Goal: Information Seeking & Learning: Learn about a topic

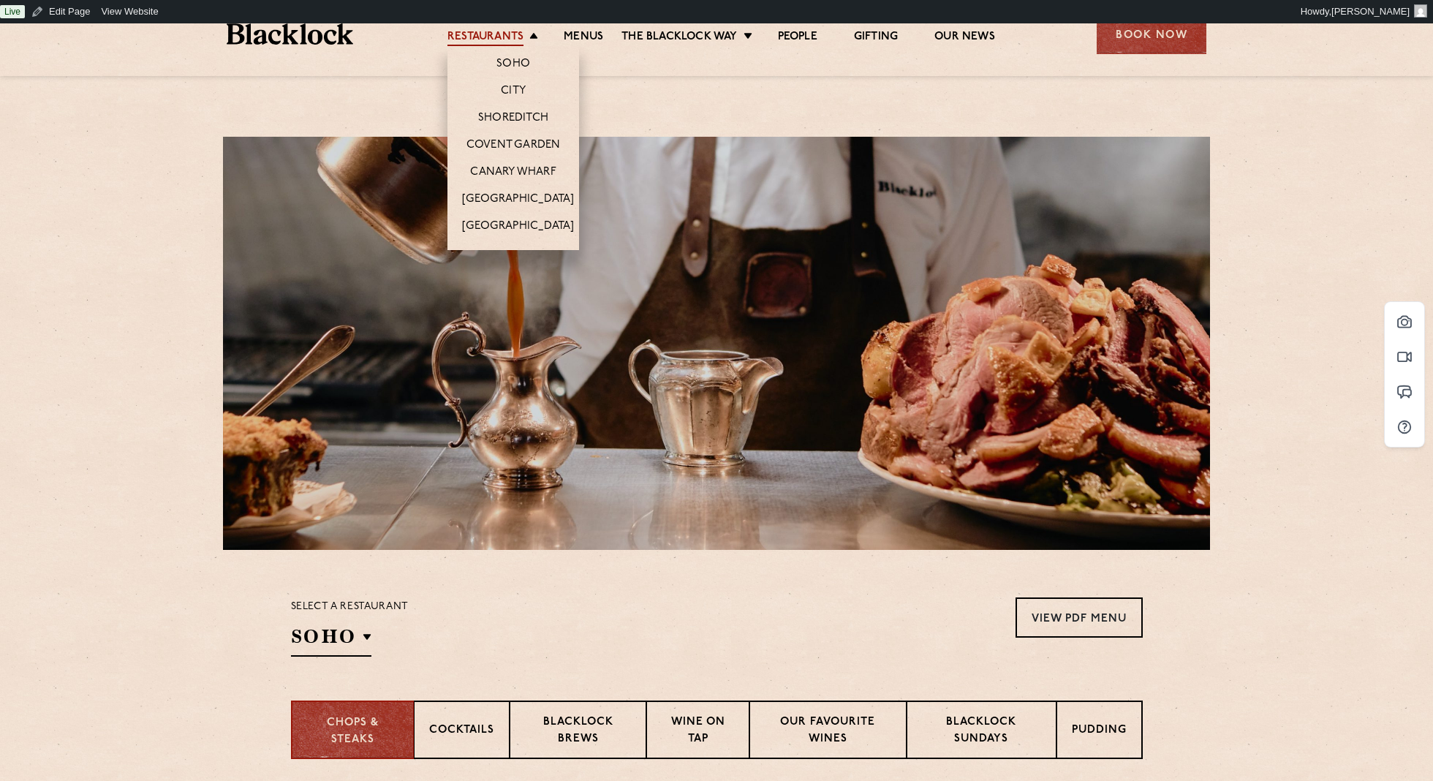
click at [492, 31] on link "Restaurants" at bounding box center [485, 38] width 76 height 16
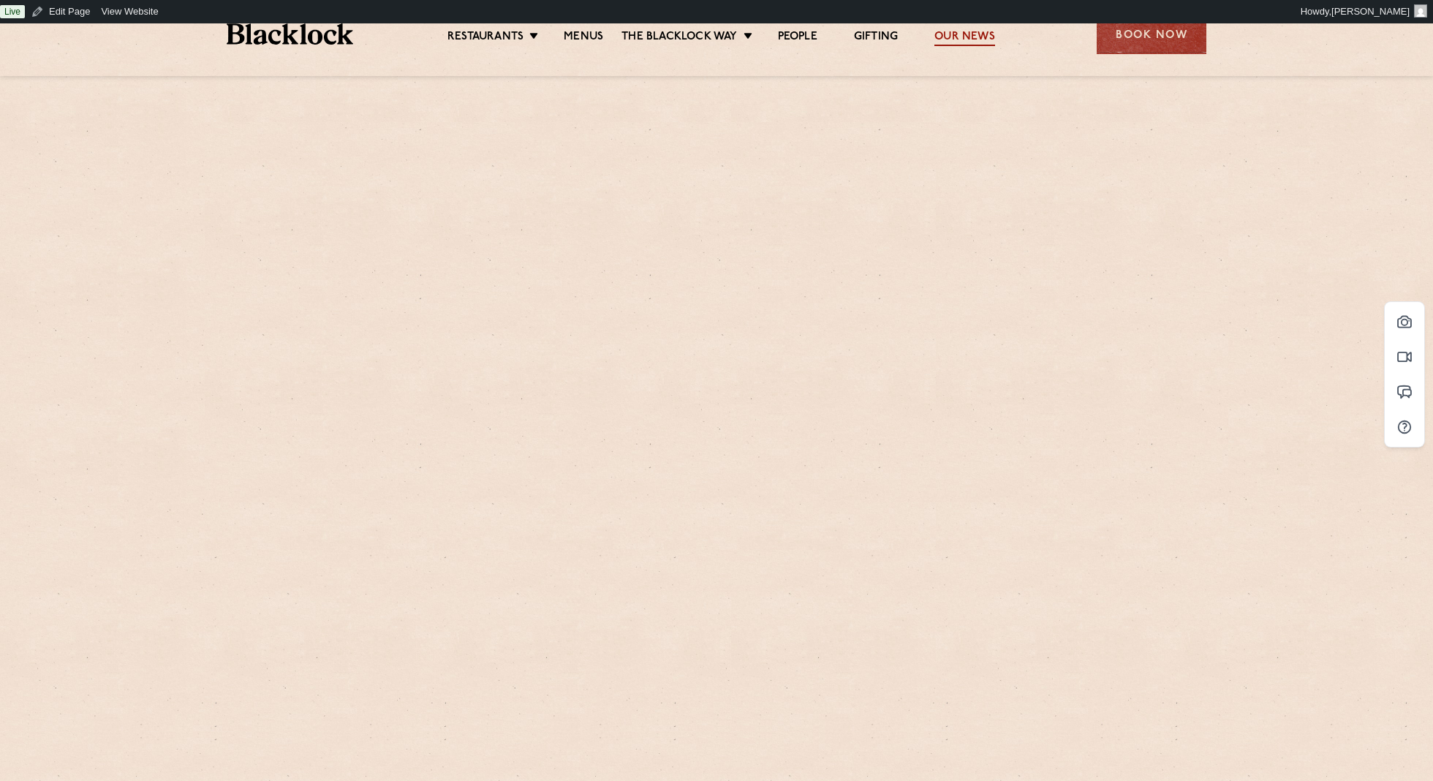
click at [974, 37] on link "Our News" at bounding box center [964, 38] width 61 height 16
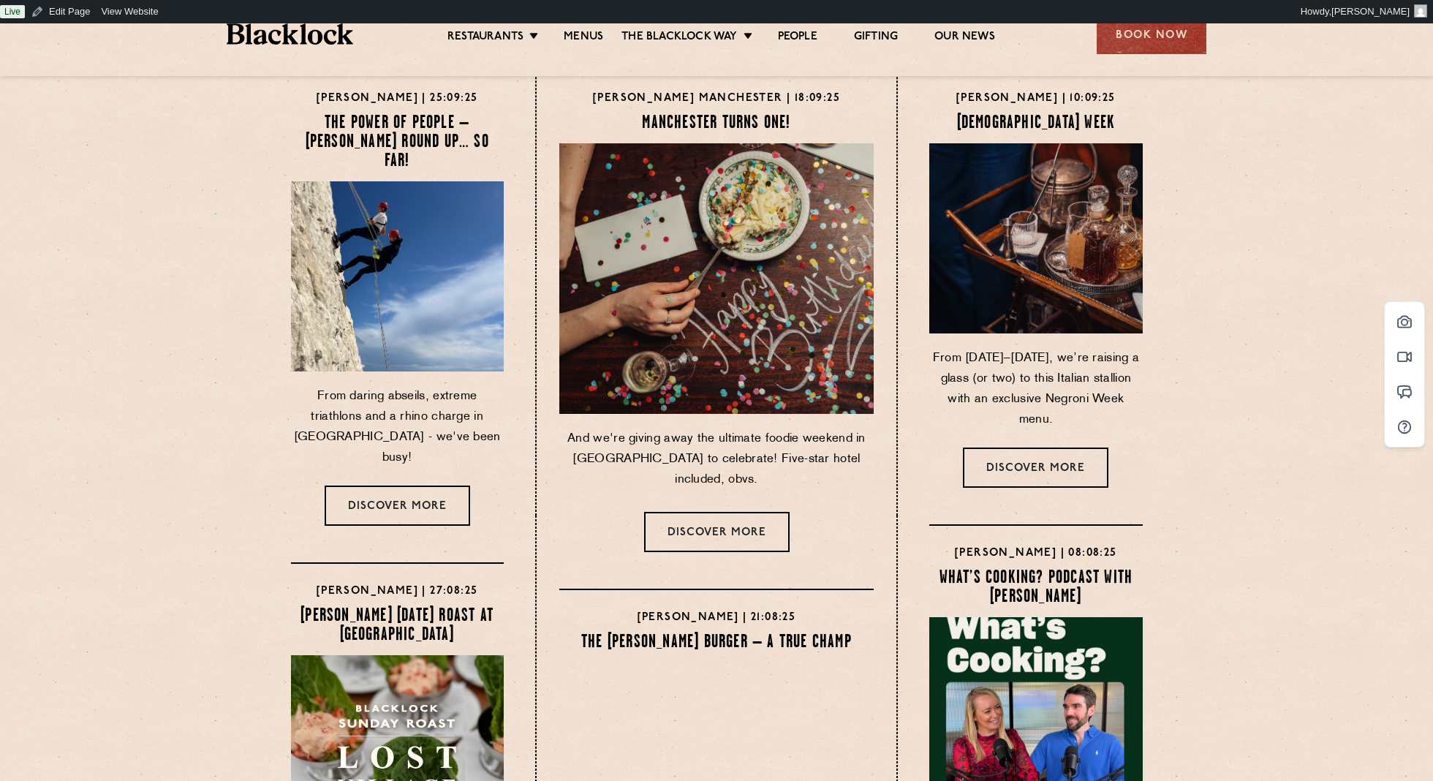
scroll to position [86, 0]
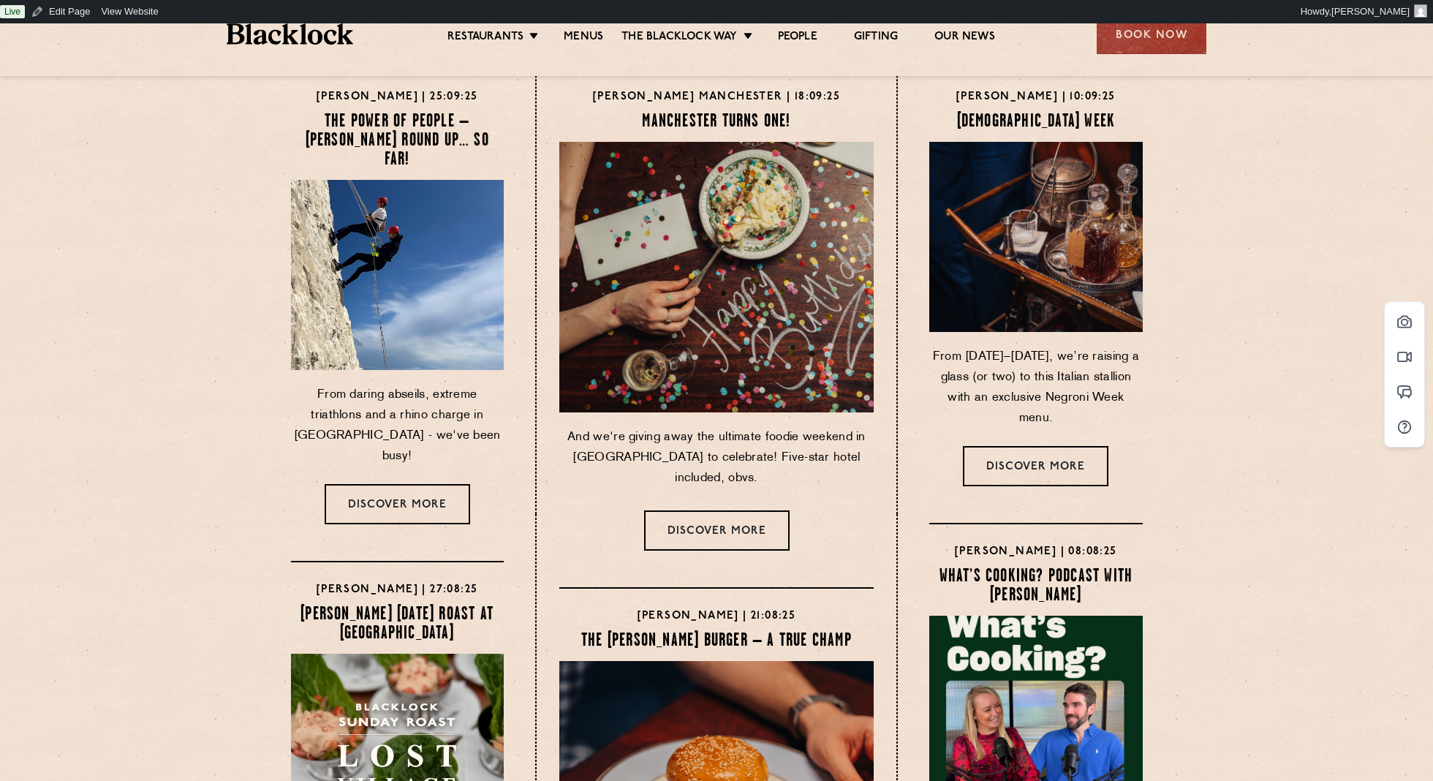
click at [346, 311] on img at bounding box center [397, 275] width 224 height 200
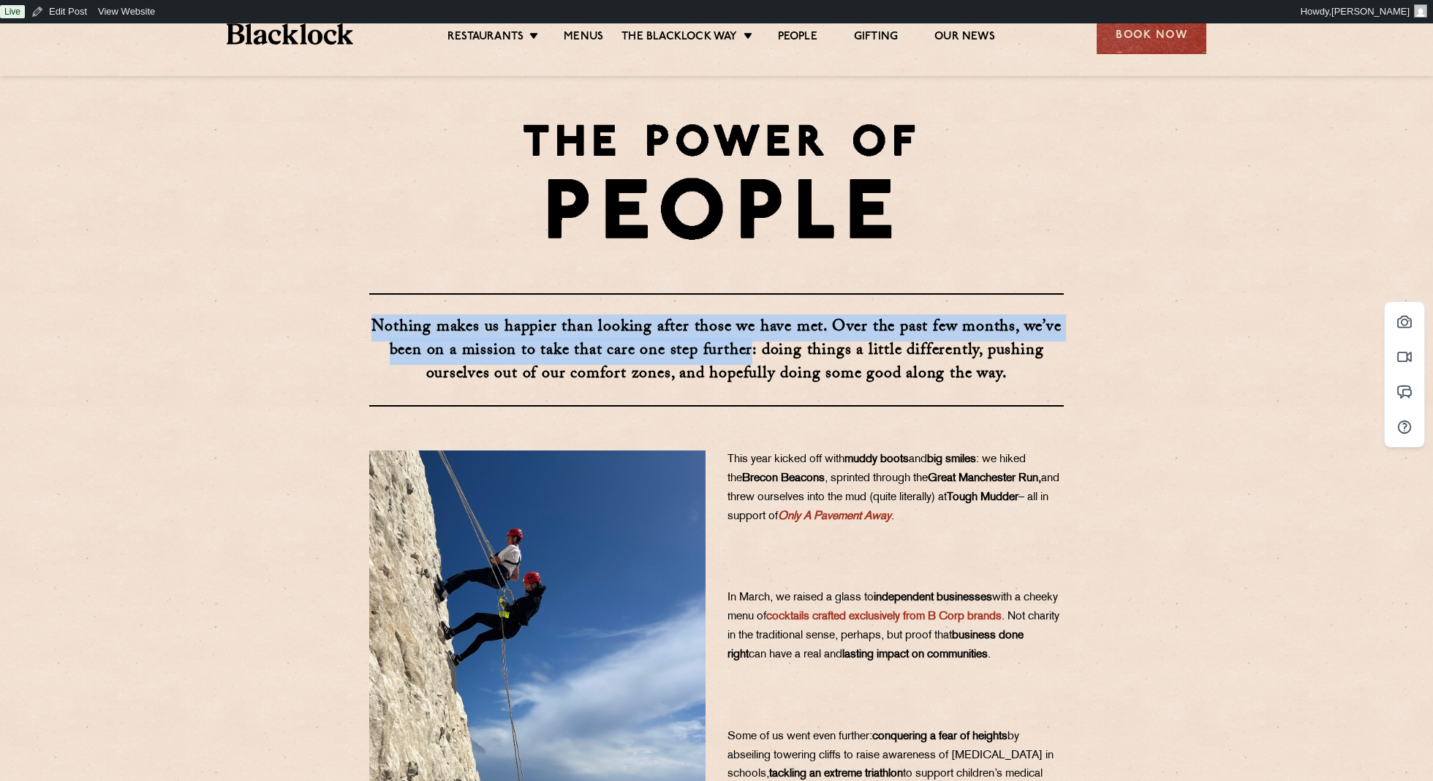
drag, startPoint x: 752, startPoint y: 352, endPoint x: 367, endPoint y: 312, distance: 387.3
click at [367, 312] on div "Nothing makes us happier than looking after those we have met. Over the past fe…" at bounding box center [716, 349] width 731 height 113
copy strong "Nothing makes us happier than looking after those we have met. Over the past fe…"
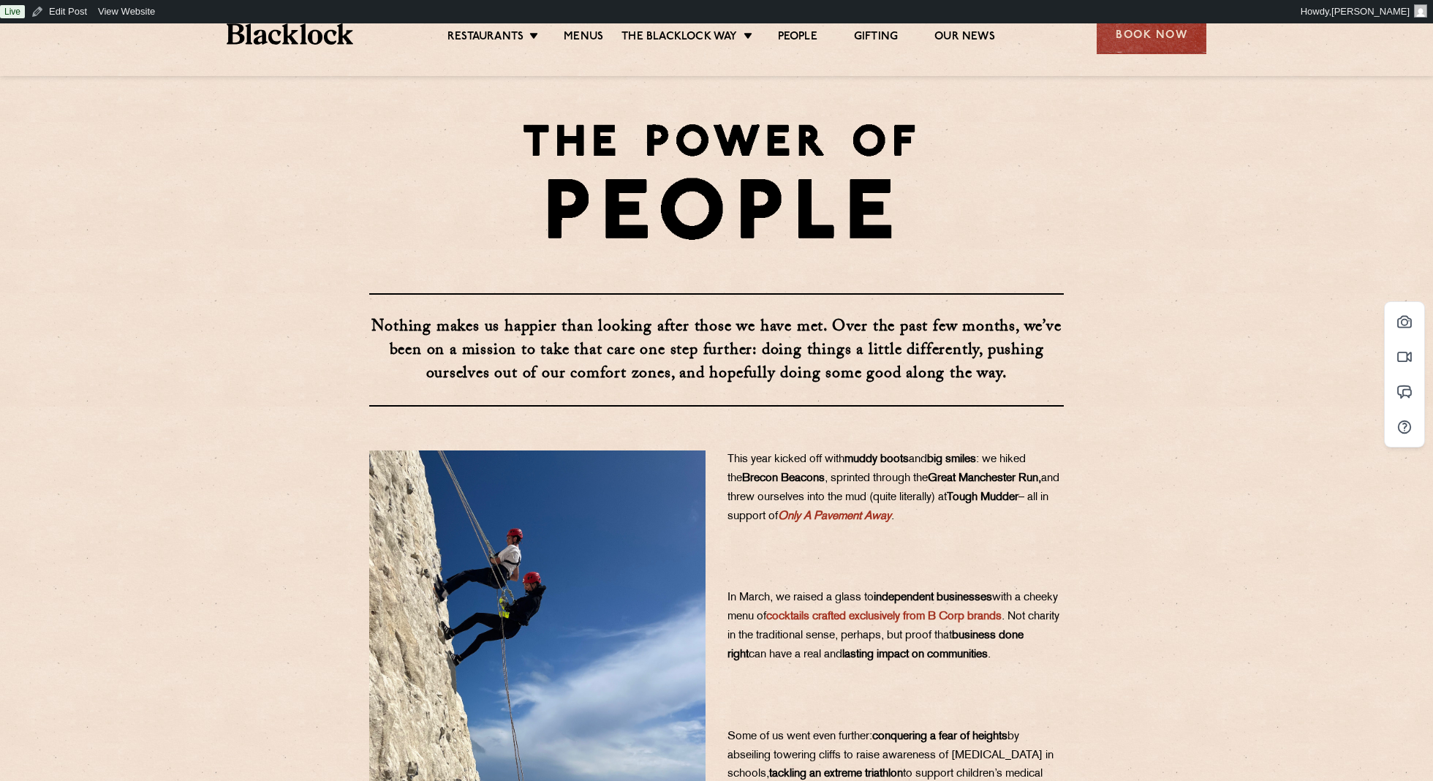
click at [1313, 281] on div "Nothing makes us happier than looking after those we have met. Over the past fe…" at bounding box center [716, 751] width 1433 height 1456
